Goal: Information Seeking & Learning: Learn about a topic

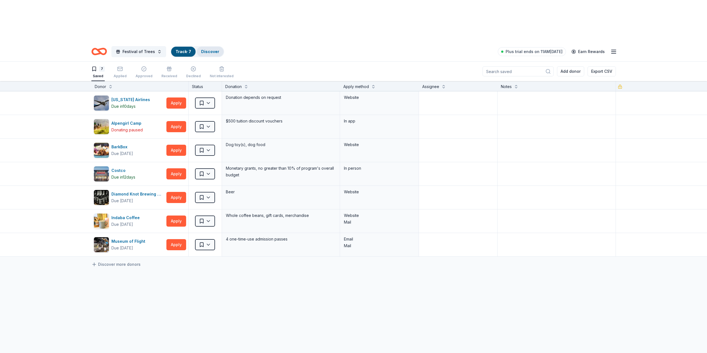
click at [203, 49] on link "Discover" at bounding box center [210, 51] width 18 height 5
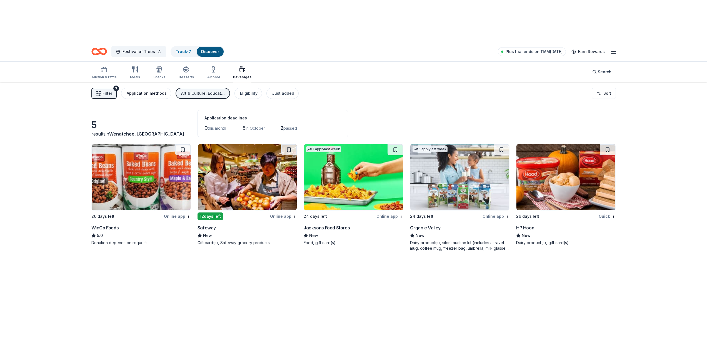
click at [137, 90] on div "Application methods" at bounding box center [147, 93] width 40 height 7
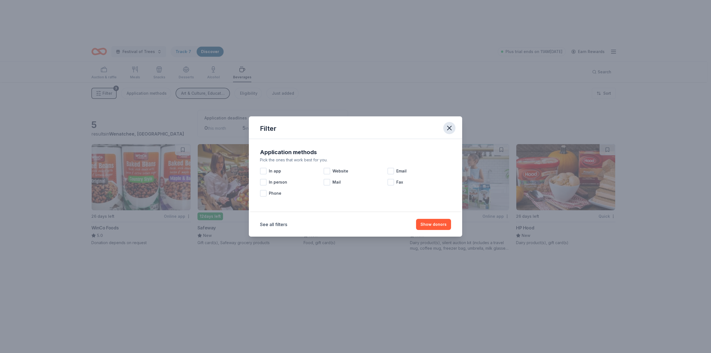
click at [452, 127] on icon "button" at bounding box center [449, 128] width 8 height 8
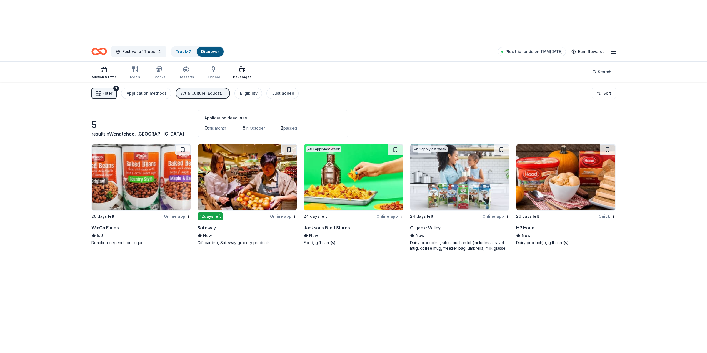
click at [109, 66] on div "button" at bounding box center [103, 69] width 25 height 7
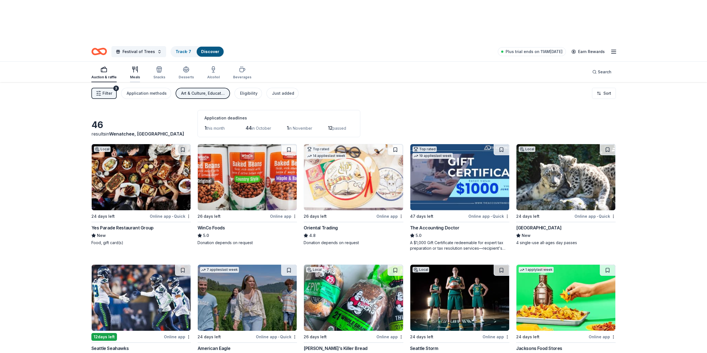
click at [130, 66] on div "Meals" at bounding box center [135, 72] width 10 height 13
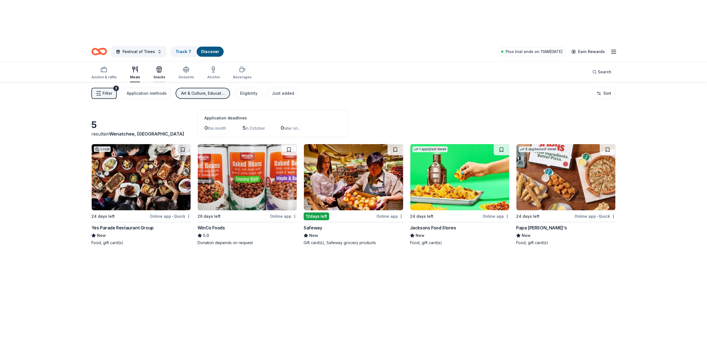
click at [161, 66] on div "Snacks" at bounding box center [159, 72] width 12 height 13
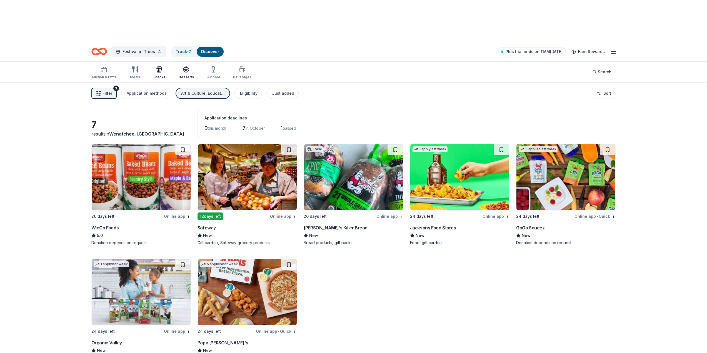
click at [189, 66] on div "Desserts" at bounding box center [186, 72] width 15 height 13
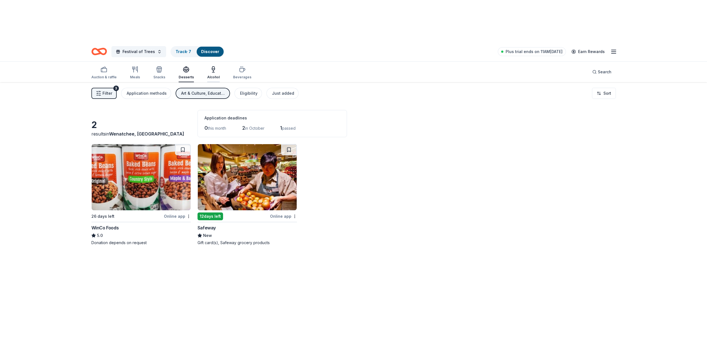
click at [207, 66] on div "Alcohol" at bounding box center [213, 72] width 12 height 13
click at [110, 88] on button "Filter 3" at bounding box center [103, 93] width 25 height 11
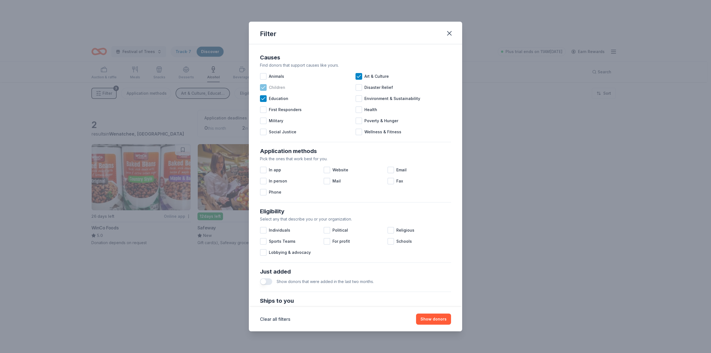
click at [277, 90] on span "Children" at bounding box center [277, 87] width 16 height 7
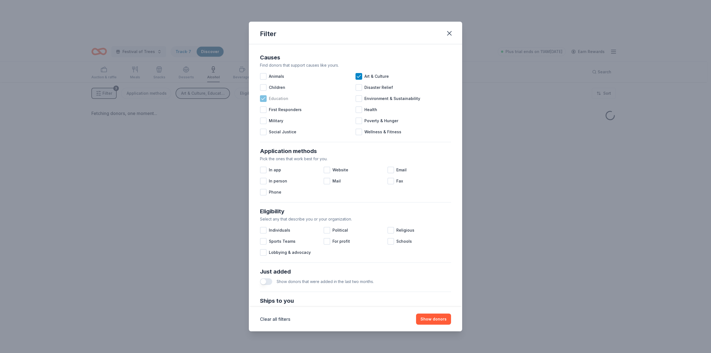
click at [277, 99] on span "Education" at bounding box center [278, 98] width 19 height 7
click at [360, 76] on div at bounding box center [358, 76] width 7 height 7
click at [439, 322] on button "Show donors" at bounding box center [433, 319] width 35 height 11
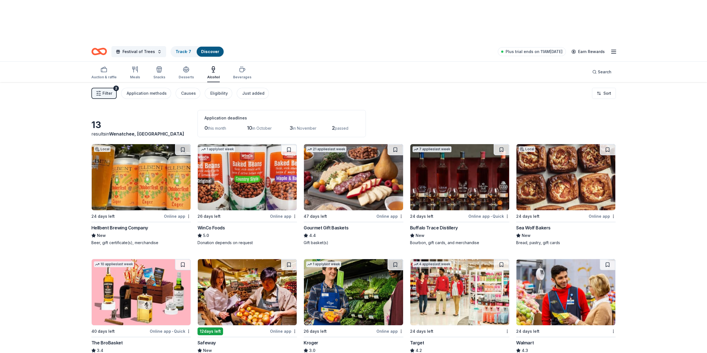
click at [127, 224] on div "Hellbent Brewing Company" at bounding box center [119, 227] width 57 height 7
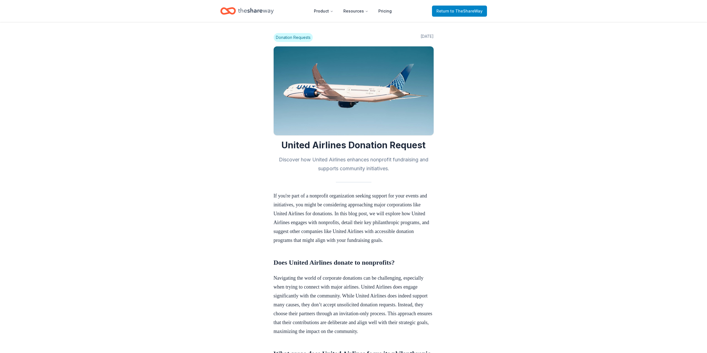
click at [453, 9] on span "to TheShareWay" at bounding box center [466, 11] width 32 height 5
